Goal: Task Accomplishment & Management: Manage account settings

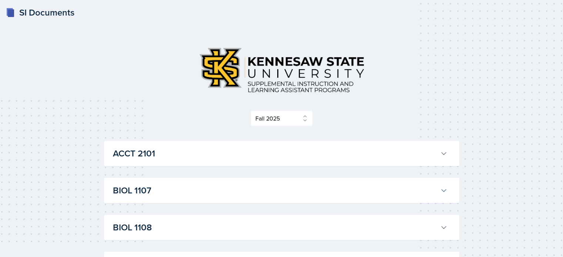
select select "2bed604d-1099-4043-b1bc-2365e8740244"
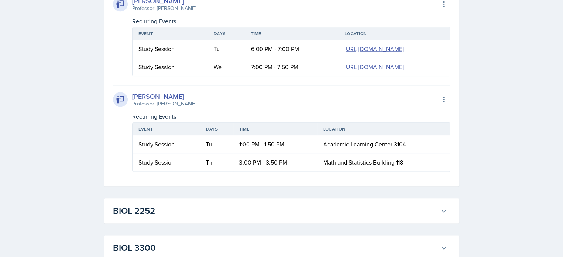
drag, startPoint x: 0, startPoint y: 0, endPoint x: 509, endPoint y: 106, distance: 520.2
click at [509, 106] on div "SI Documents Select Semester Fall 2025 Summer 2025 Spring 2025 Fall 2024 Summer…" at bounding box center [281, 191] width 563 height 2084
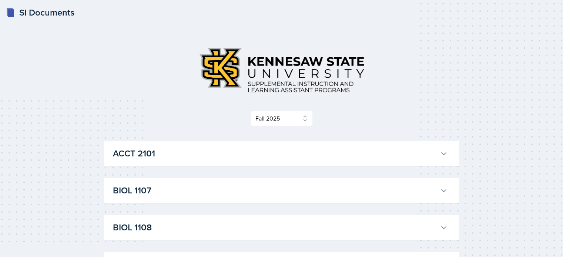
scroll to position [37, 0]
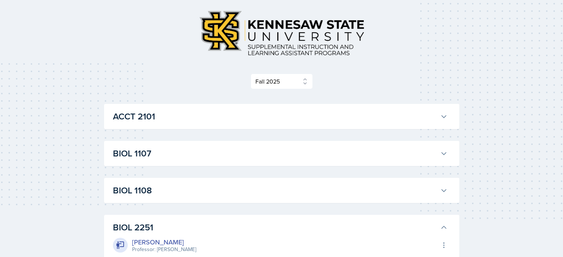
click at [441, 225] on icon at bounding box center [443, 227] width 7 height 7
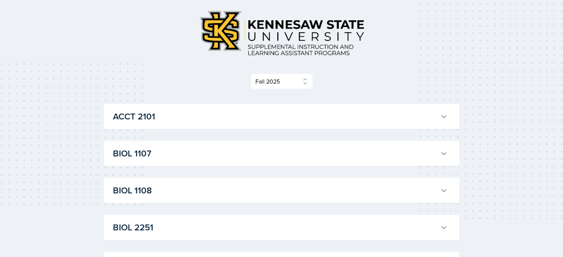
click at [441, 154] on icon at bounding box center [443, 153] width 7 height 7
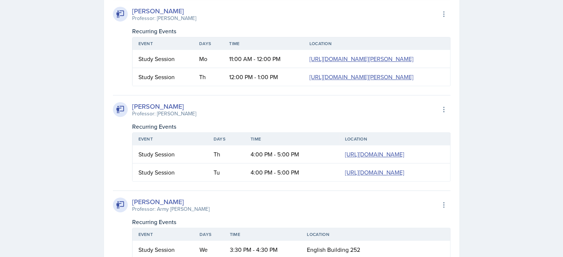
scroll to position [407, 0]
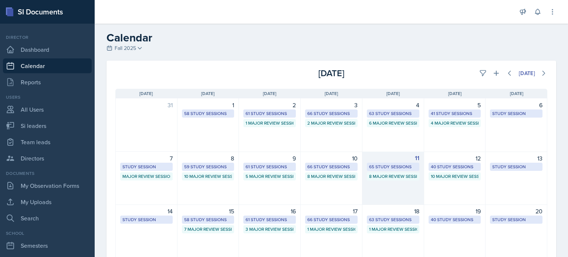
click at [401, 182] on div "11 65 Study Sessions 8 Major Review Sessions" at bounding box center [394, 178] width 62 height 53
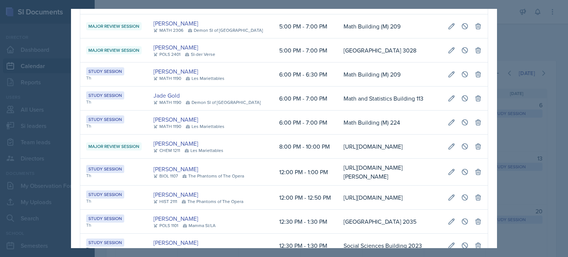
scroll to position [0, 416]
click at [448, 171] on icon at bounding box center [451, 171] width 7 height 7
select select "12"
select select "1"
type input "[URL][DOMAIN_NAME][PERSON_NAME]"
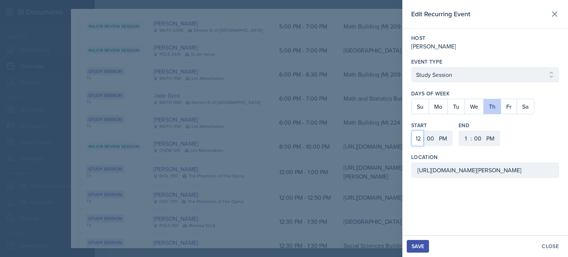
click at [416, 138] on select "1 2 3 4 5 6 7 8 9 10 11 12" at bounding box center [418, 139] width 12 height 16
select select "1"
click at [412, 131] on select "1 2 3 4 5 6 7 8 9 10 11 12" at bounding box center [418, 139] width 12 height 16
click at [467, 139] on select "1 2 3 4 5 6 7 8 9 10 11 12" at bounding box center [465, 139] width 12 height 16
select select "2"
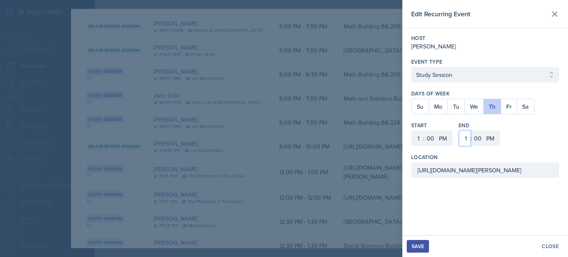
click at [459, 131] on select "1 2 3 4 5 6 7 8 9 10 11 12" at bounding box center [465, 139] width 12 height 16
click at [420, 248] on div "Save" at bounding box center [418, 247] width 13 height 6
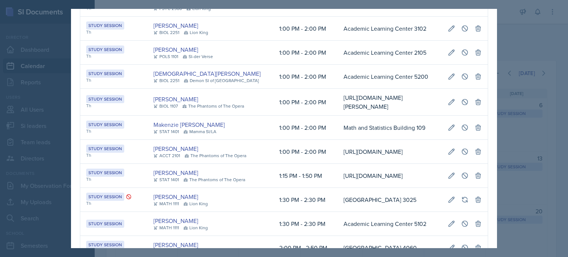
scroll to position [284, 0]
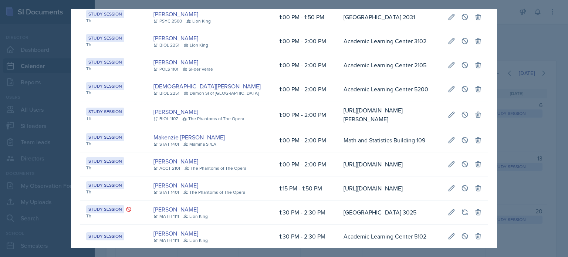
click at [511, 33] on div at bounding box center [284, 128] width 568 height 257
